Goal: Information Seeking & Learning: Compare options

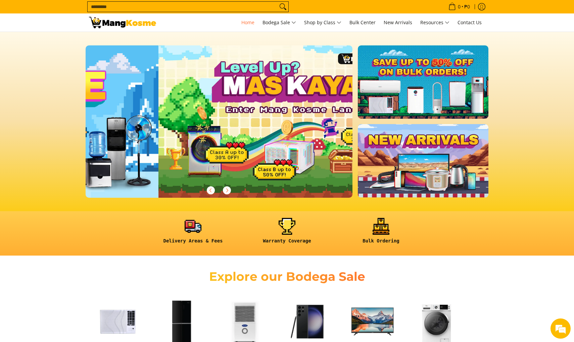
scroll to position [0, 267]
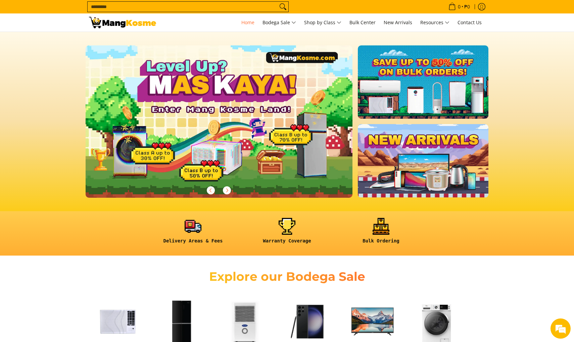
click at [242, 114] on div at bounding box center [219, 121] width 267 height 152
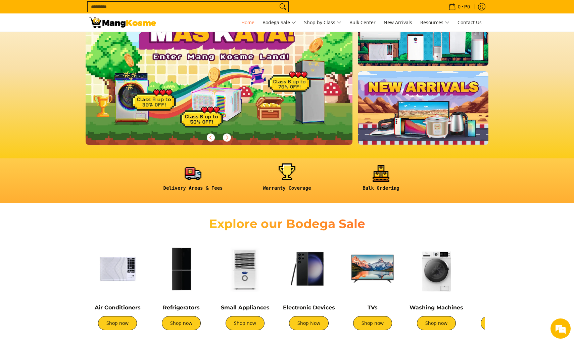
scroll to position [53, 0]
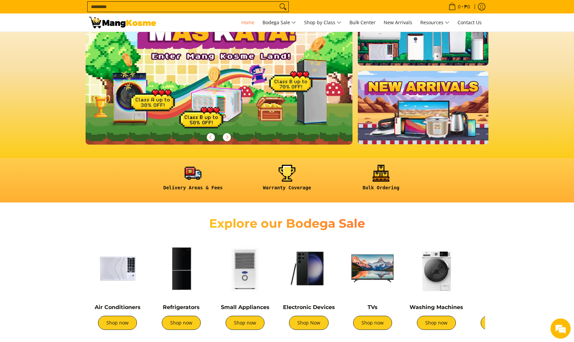
click at [218, 100] on div at bounding box center [219, 68] width 267 height 152
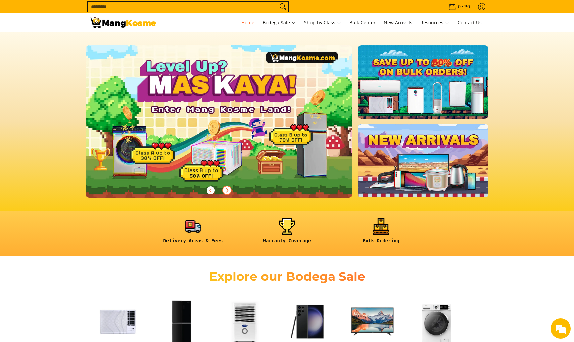
scroll to position [0, 0]
click at [227, 190] on icon "Next" at bounding box center [226, 189] width 5 height 5
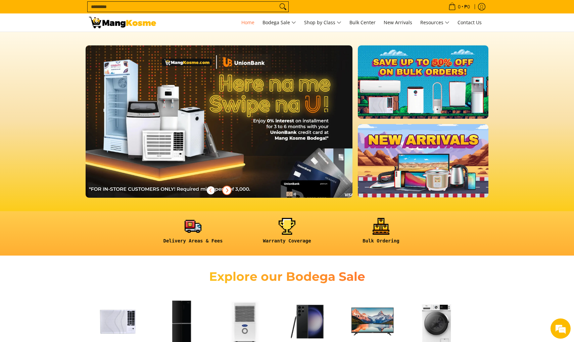
click at [229, 193] on span "Next" at bounding box center [227, 190] width 8 height 8
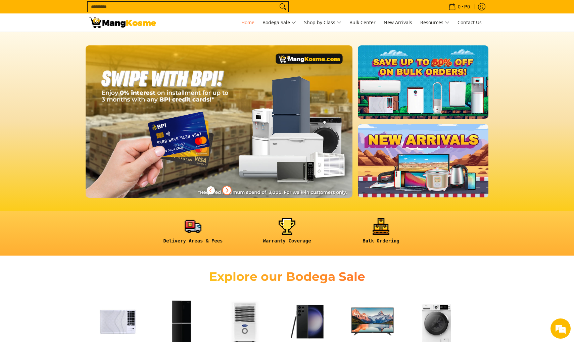
scroll to position [0, 801]
click at [229, 193] on span "Next" at bounding box center [227, 190] width 8 height 8
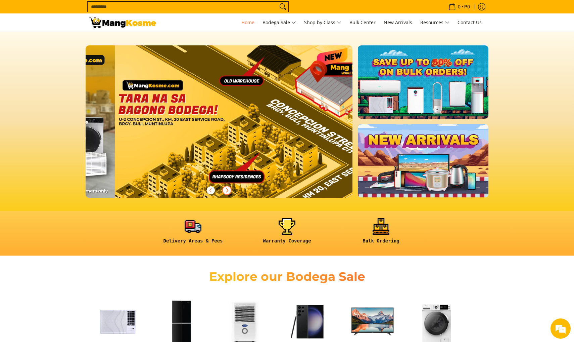
scroll to position [0, 1068]
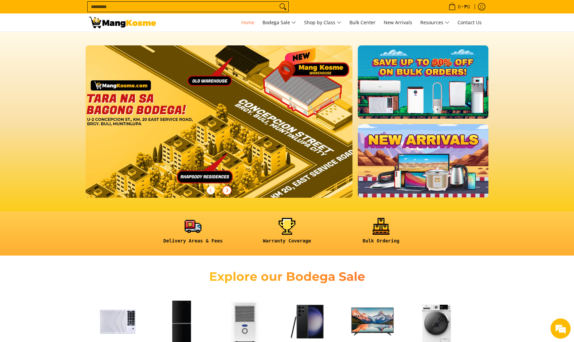
click at [229, 193] on span "Next" at bounding box center [227, 190] width 8 height 8
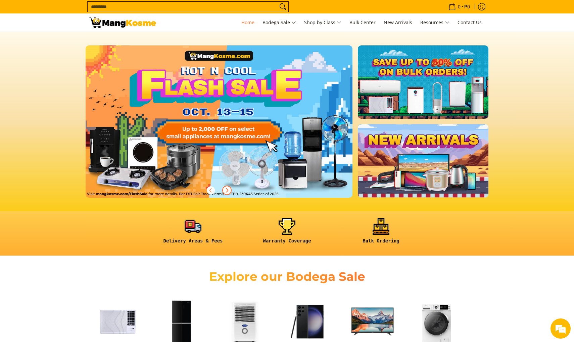
scroll to position [0, 0]
click at [243, 140] on div at bounding box center [219, 121] width 267 height 152
click at [247, 135] on div at bounding box center [219, 121] width 267 height 152
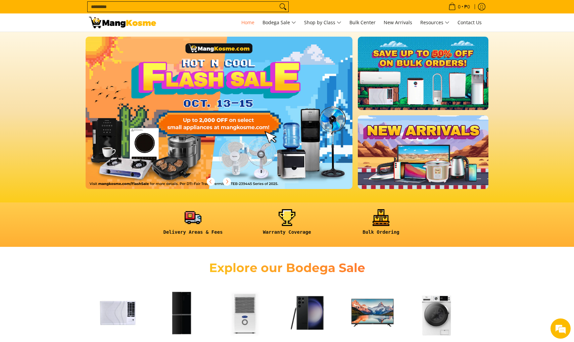
scroll to position [9, 0]
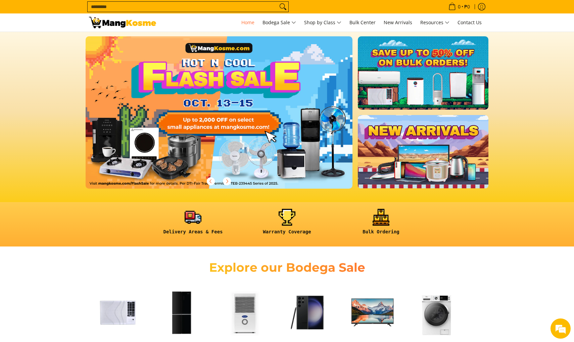
click at [426, 73] on link at bounding box center [423, 72] width 131 height 73
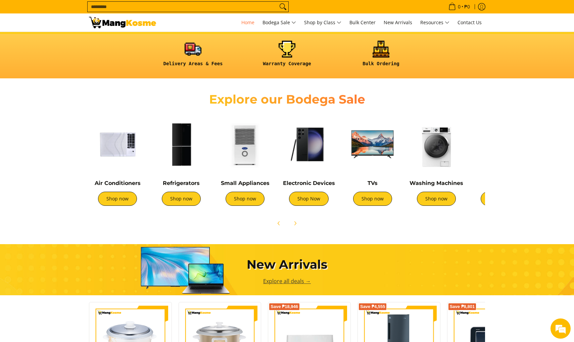
scroll to position [180, 0]
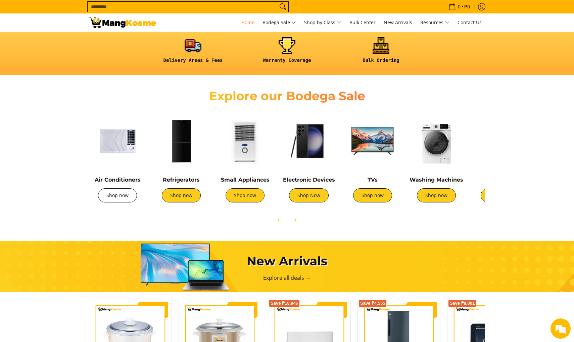
click at [127, 196] on link "Shop now" at bounding box center [117, 195] width 39 height 14
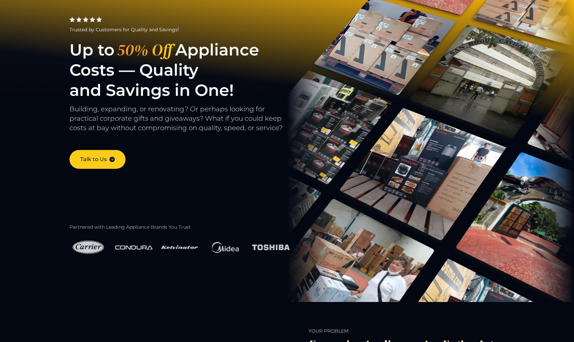
scroll to position [39, 0]
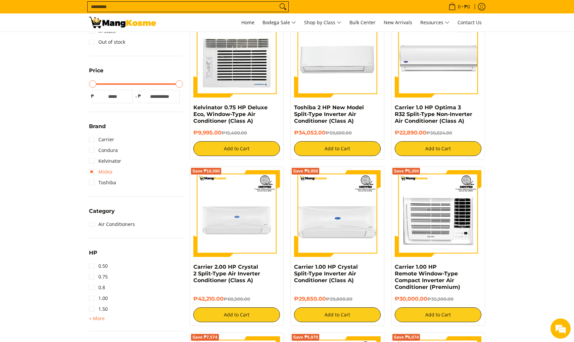
scroll to position [147, 0]
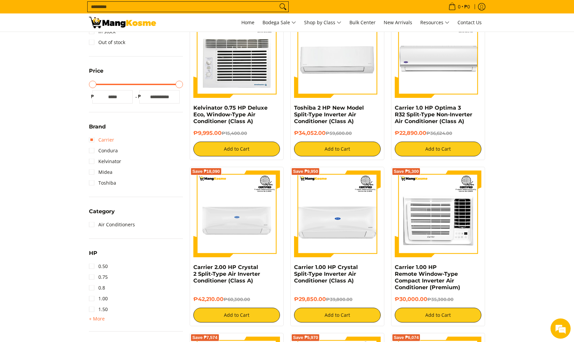
click at [93, 140] on link "Carrier" at bounding box center [101, 139] width 25 height 11
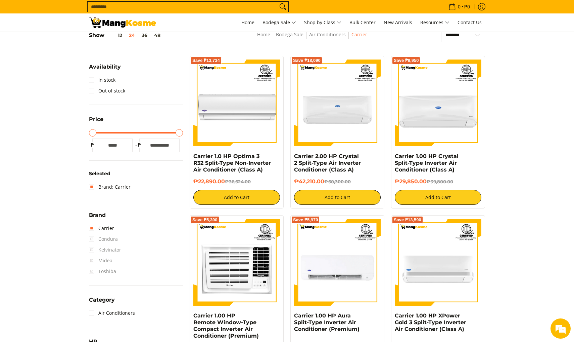
scroll to position [94, 0]
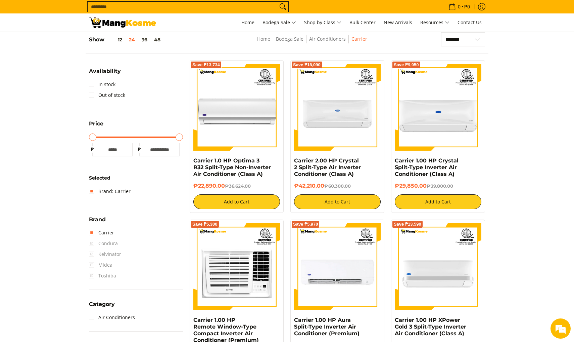
click at [91, 244] on span "Condura" at bounding box center [103, 243] width 29 height 11
click at [92, 236] on link "Carrier" at bounding box center [101, 232] width 25 height 11
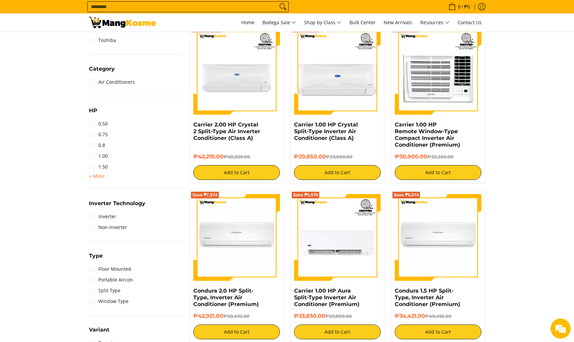
scroll to position [292, 0]
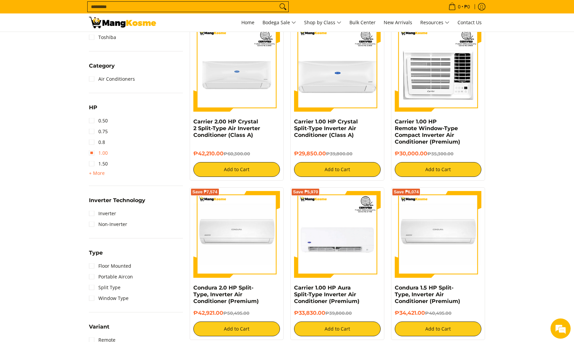
click at [92, 155] on link "1.00" at bounding box center [98, 152] width 19 height 11
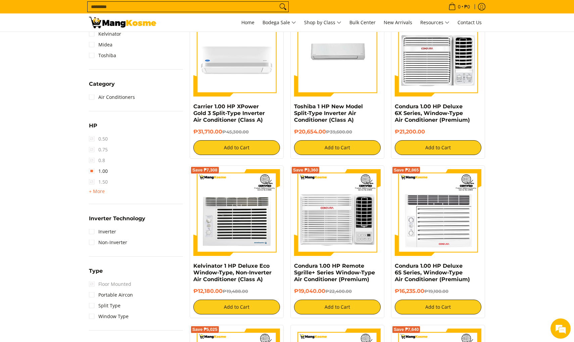
scroll to position [317, 0]
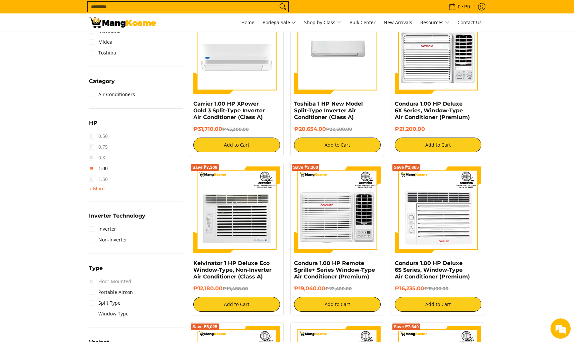
click at [91, 178] on span "1.50" at bounding box center [98, 179] width 19 height 11
click at [92, 170] on link "1.00" at bounding box center [98, 168] width 19 height 11
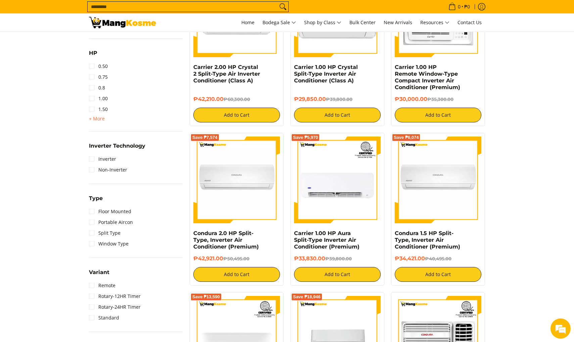
scroll to position [362, 0]
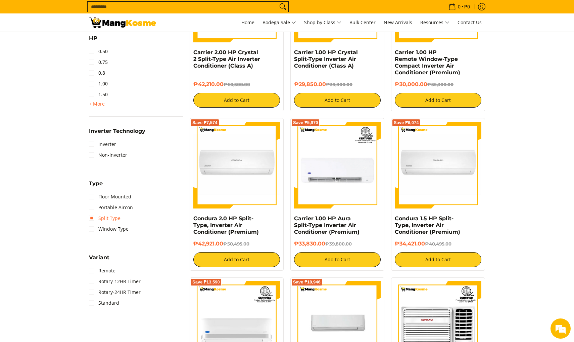
click at [93, 218] on link "Split Type" at bounding box center [105, 218] width 32 height 11
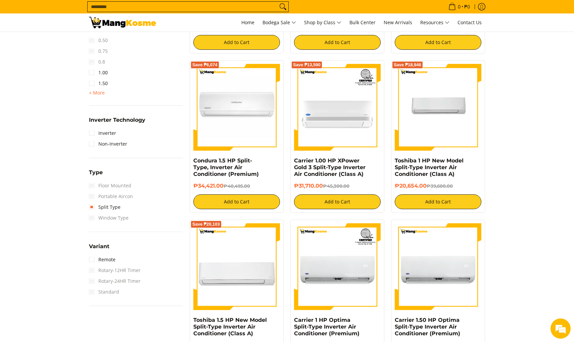
scroll to position [412, 0]
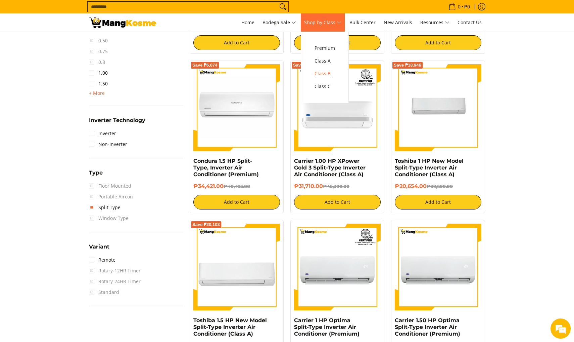
click at [331, 72] on span "Class B" at bounding box center [325, 74] width 20 height 8
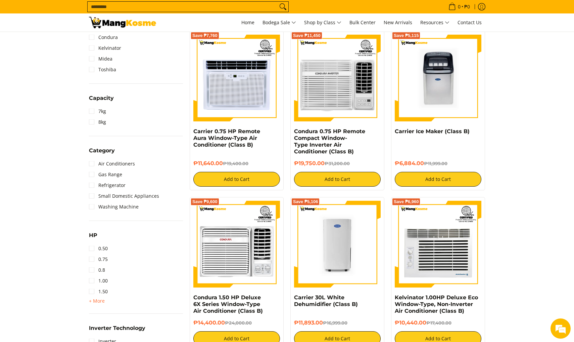
scroll to position [291, 0]
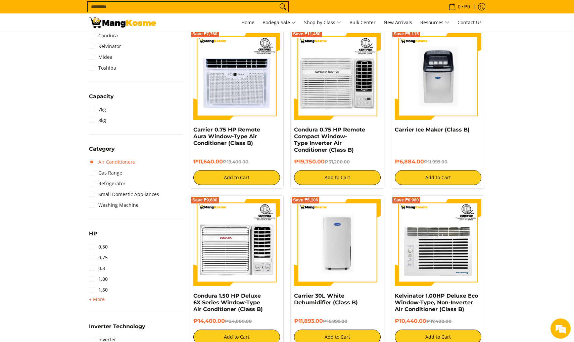
click at [92, 165] on link "Air Conditioners" at bounding box center [112, 161] width 46 height 11
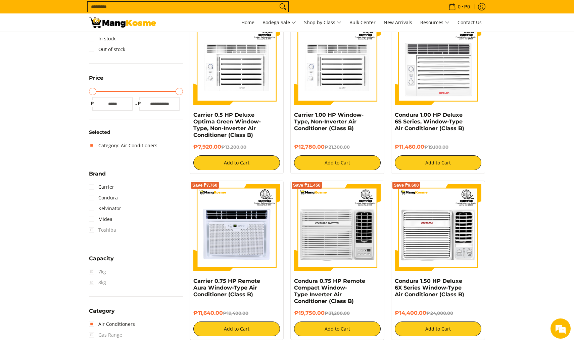
scroll to position [141, 0]
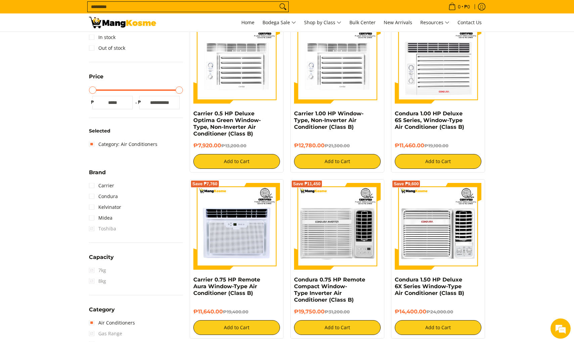
drag, startPoint x: 180, startPoint y: 90, endPoint x: 190, endPoint y: 89, distance: 10.1
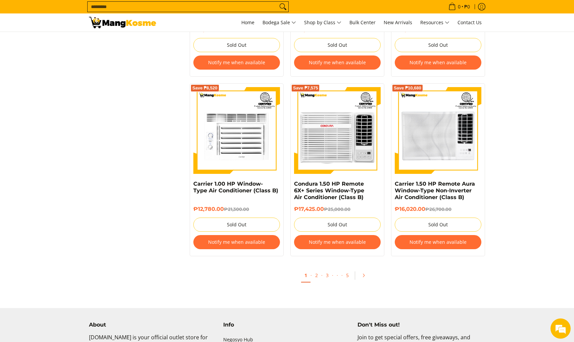
scroll to position [1288, 0]
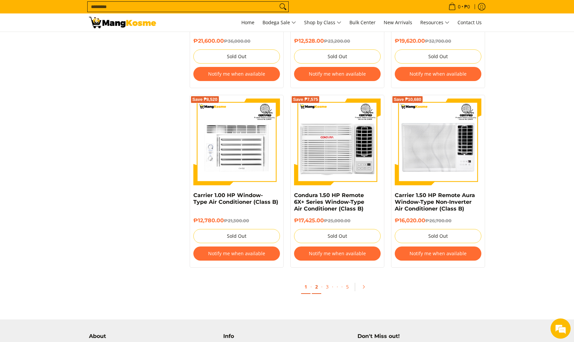
click at [317, 288] on link "2" at bounding box center [316, 287] width 9 height 14
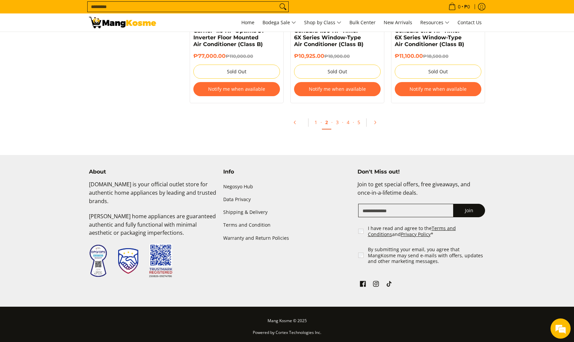
scroll to position [1479, 0]
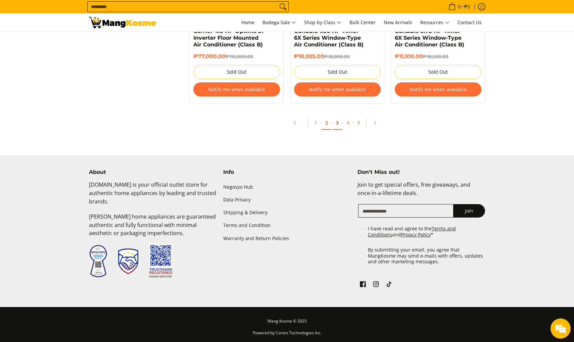
click at [340, 125] on link "3" at bounding box center [337, 123] width 9 height 14
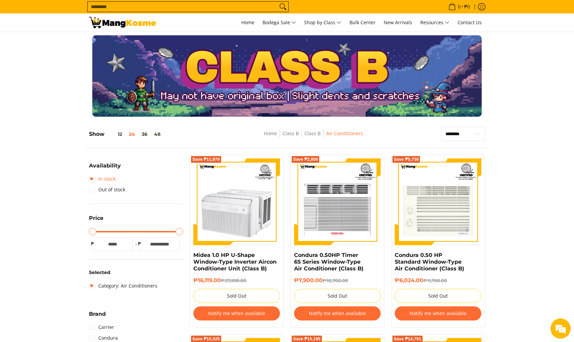
click at [100, 180] on link "In stock" at bounding box center [102, 178] width 27 height 11
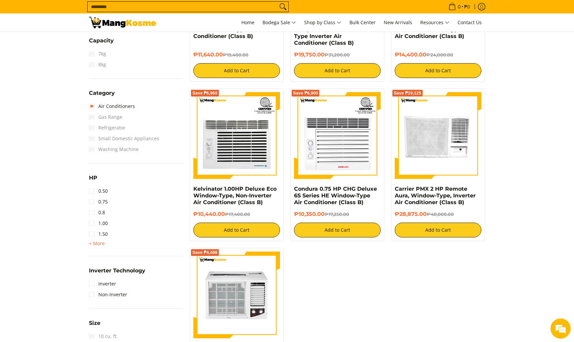
scroll to position [399, 0]
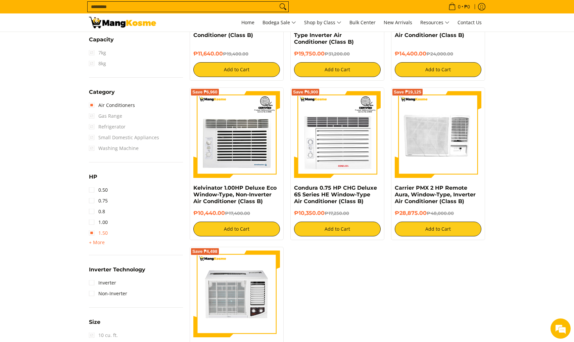
click at [91, 233] on link "1.50" at bounding box center [98, 232] width 19 height 11
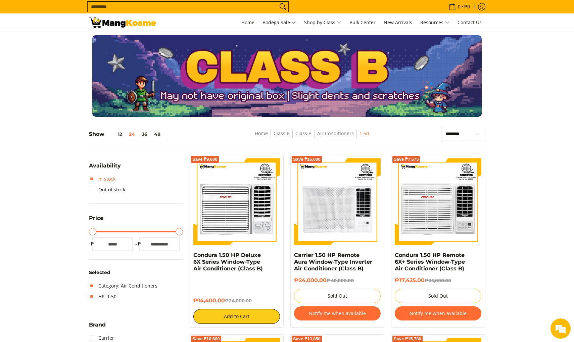
click at [104, 178] on link "In stock" at bounding box center [102, 178] width 27 height 11
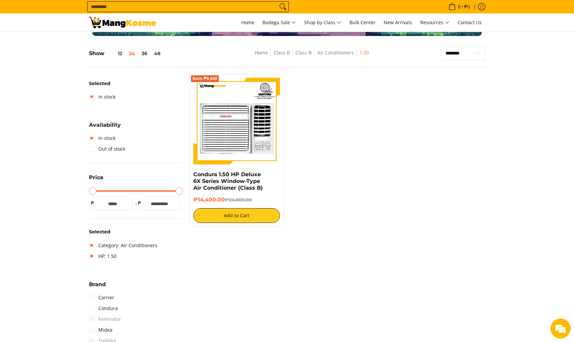
scroll to position [94, 0]
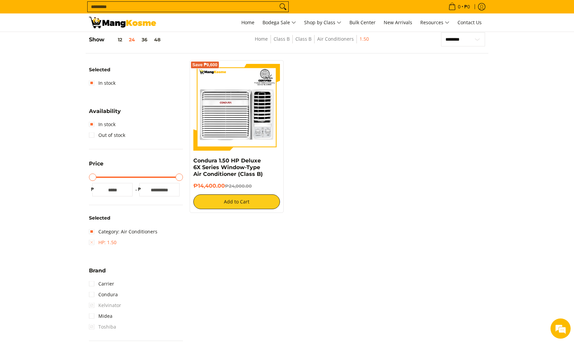
click at [102, 243] on link "HP: 1.50" at bounding box center [103, 242] width 28 height 11
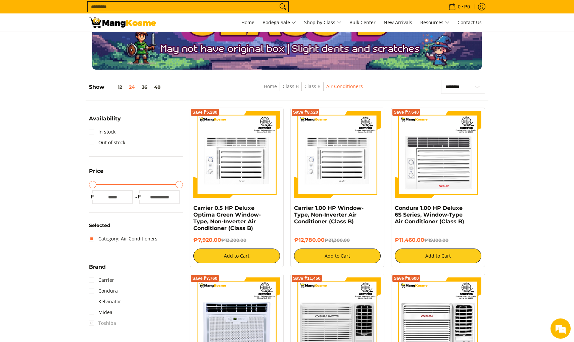
scroll to position [47, 0]
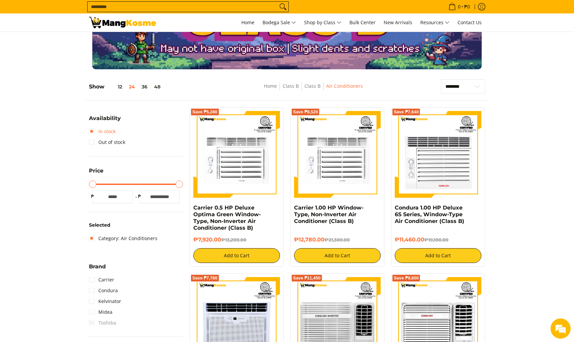
click at [105, 129] on link "In stock" at bounding box center [102, 131] width 27 height 11
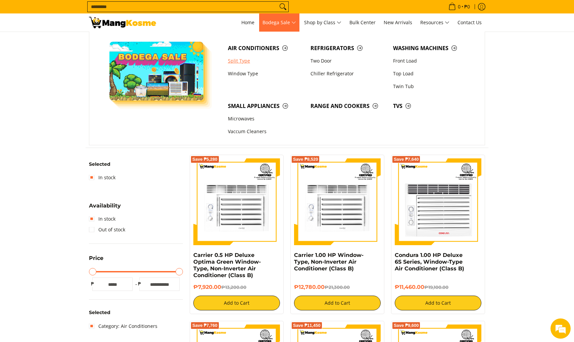
click at [241, 62] on link "Split Type" at bounding box center [266, 60] width 83 height 13
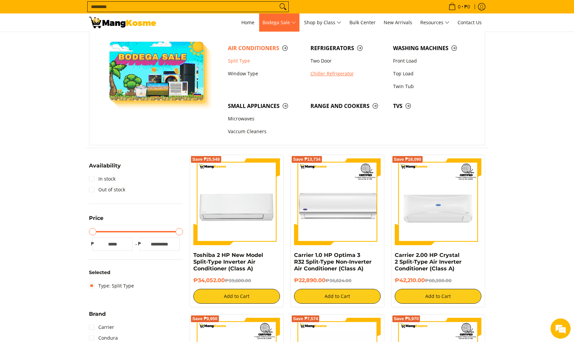
click at [321, 77] on link "Chiller Refrigerator" at bounding box center [348, 73] width 83 height 13
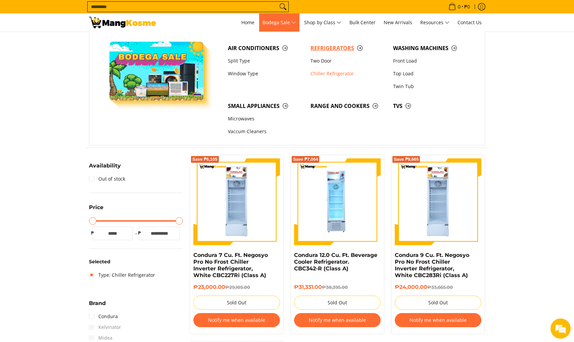
click at [329, 48] on span "Refrigerators" at bounding box center [349, 48] width 76 height 8
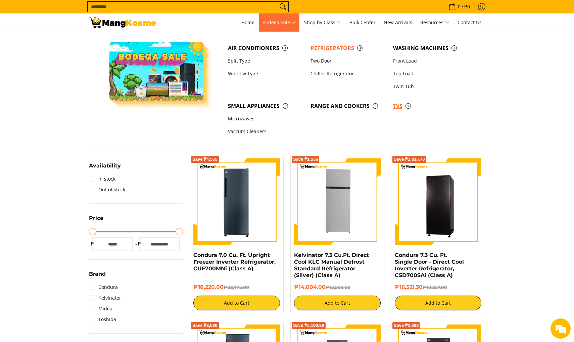
click at [396, 107] on span "TVs" at bounding box center [431, 106] width 76 height 8
